Goal: Information Seeking & Learning: Compare options

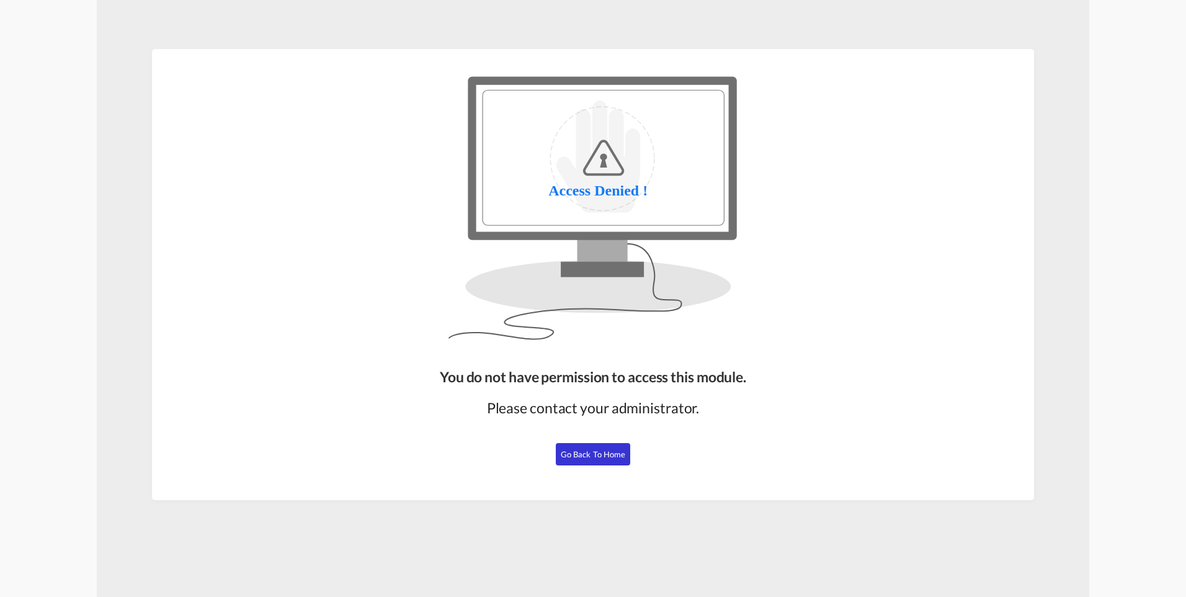
click at [594, 455] on span "Go Back to Home" at bounding box center [593, 454] width 65 height 10
